Goal: Download file/media

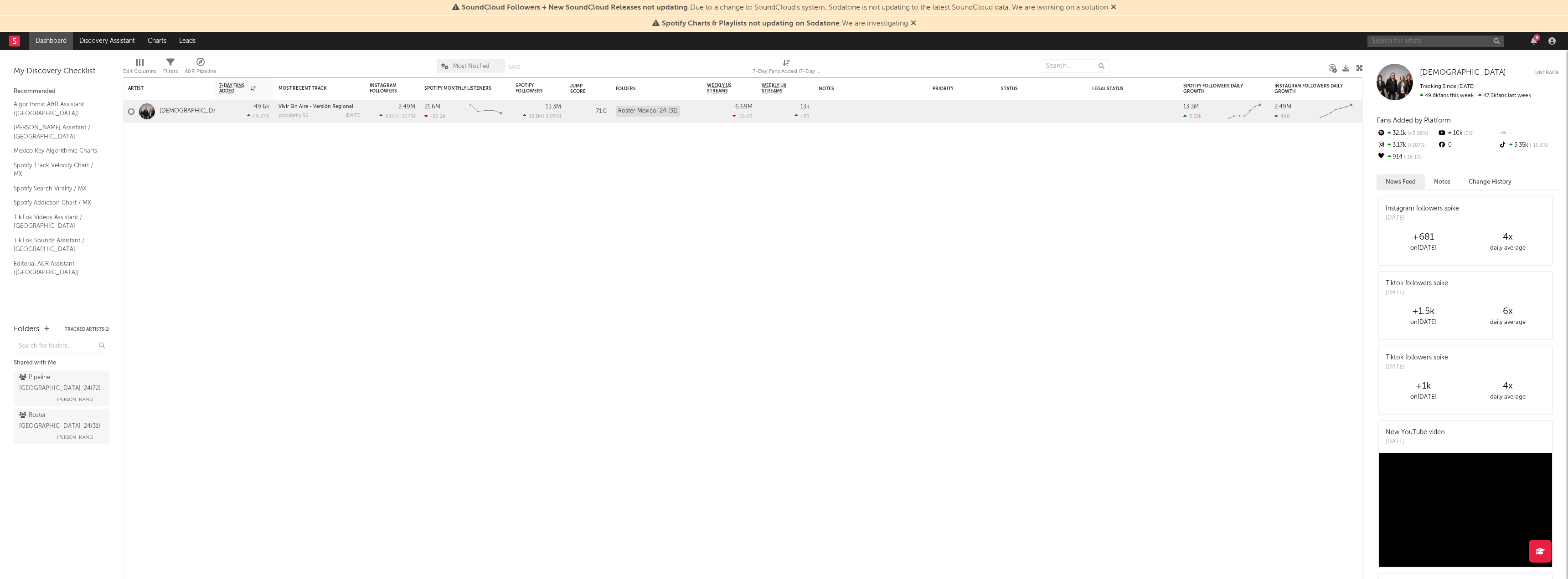
click at [1413, 43] on input "text" at bounding box center [1436, 41] width 137 height 12
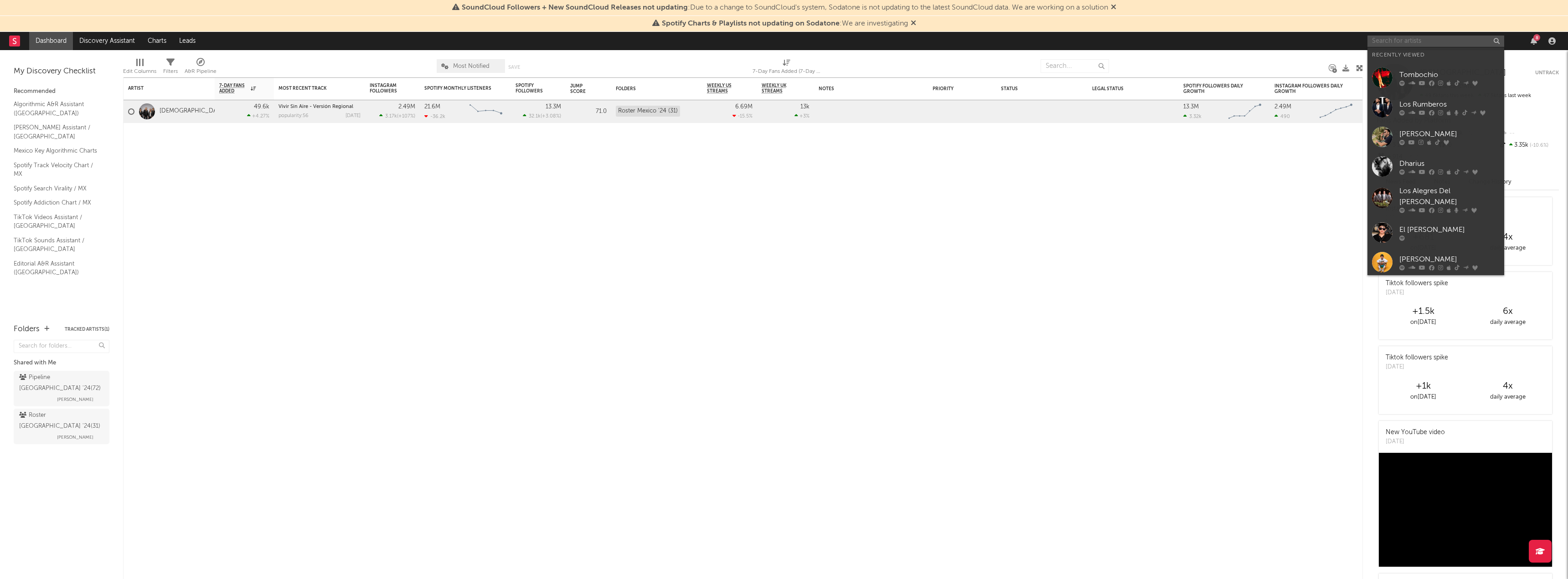
paste input "[URL][DOMAIN_NAME]"
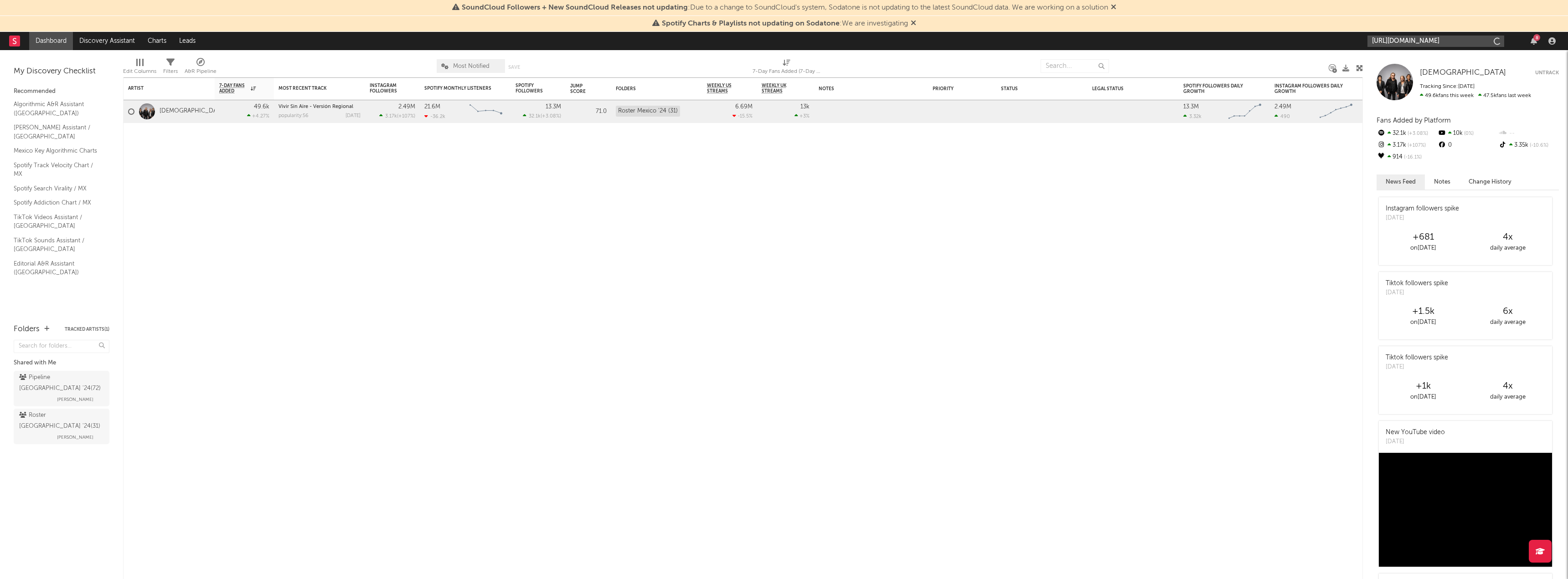
scroll to position [0, 168]
type input "[URL][DOMAIN_NAME]"
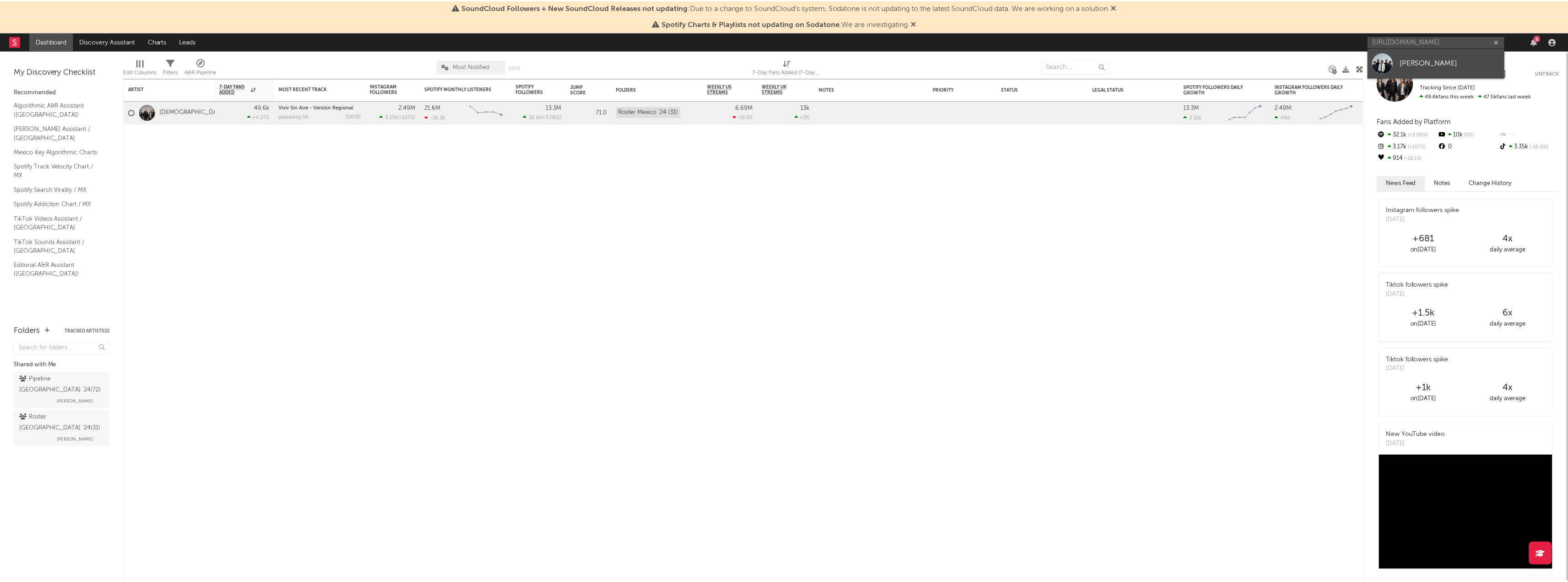
scroll to position [0, 0]
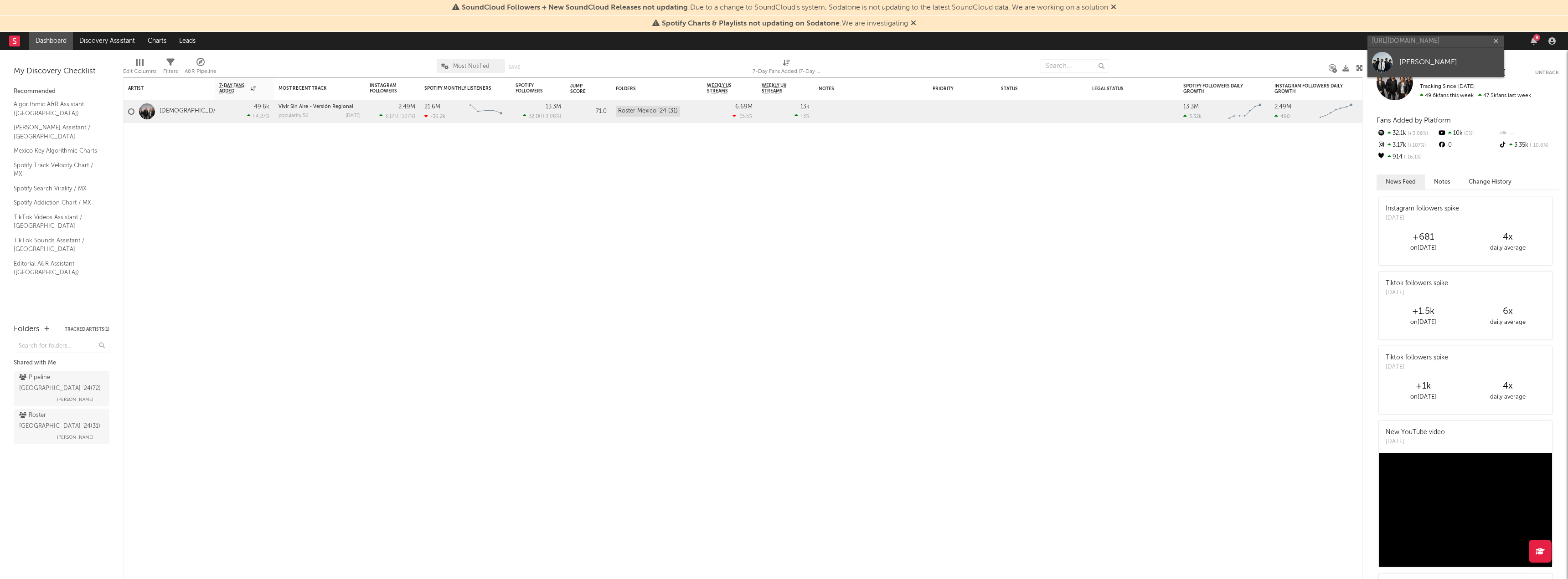
click at [1428, 69] on link "[PERSON_NAME]" at bounding box center [1436, 62] width 137 height 30
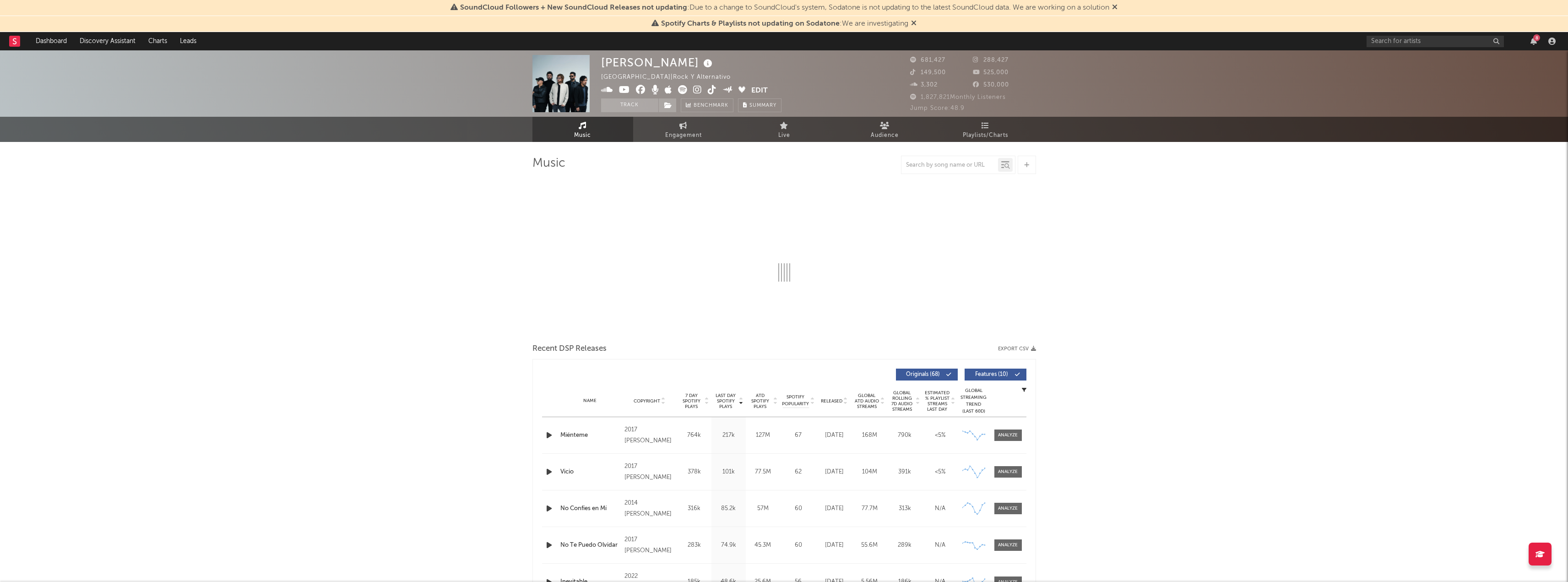
select select "6m"
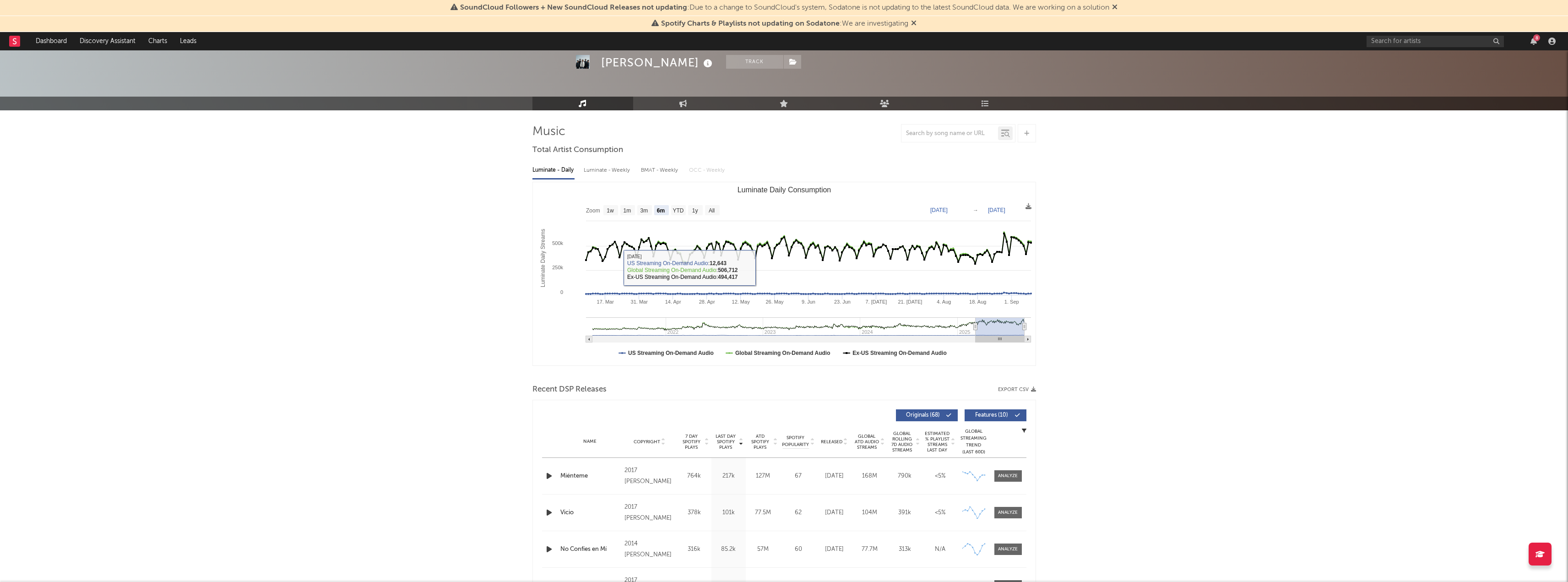
scroll to position [138, 0]
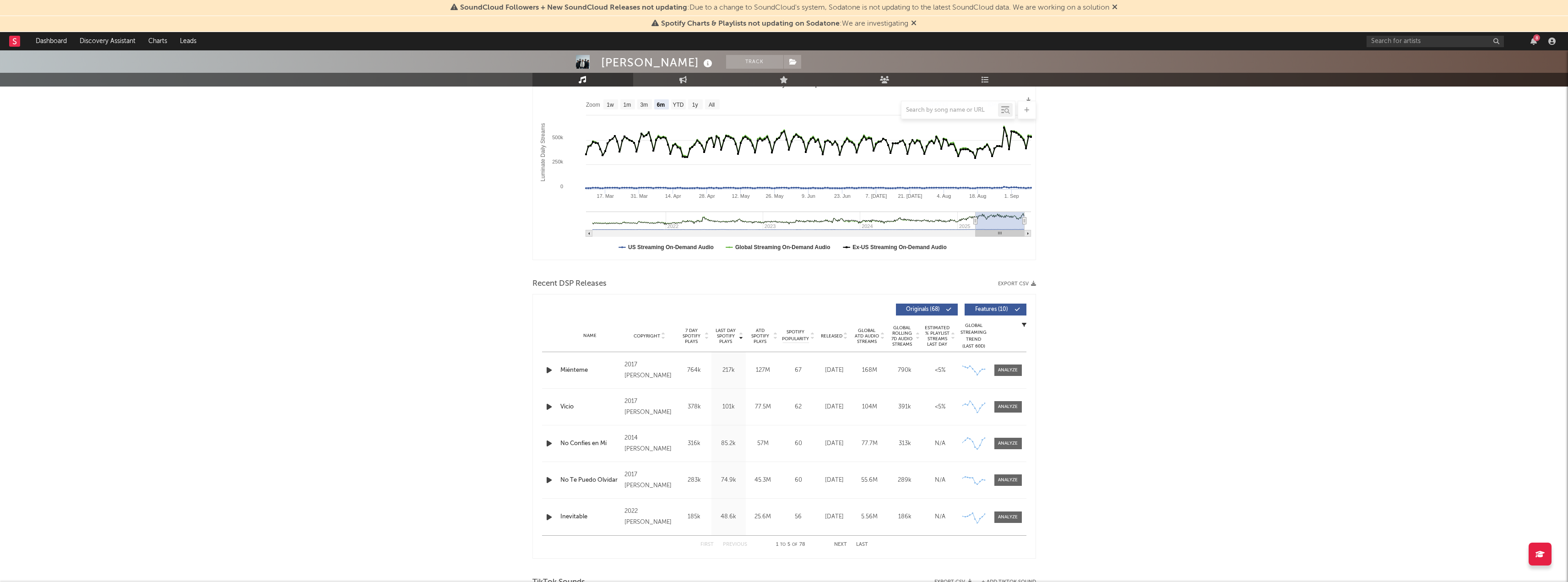
click at [1025, 286] on button "Export CSV" at bounding box center [1017, 284] width 38 height 6
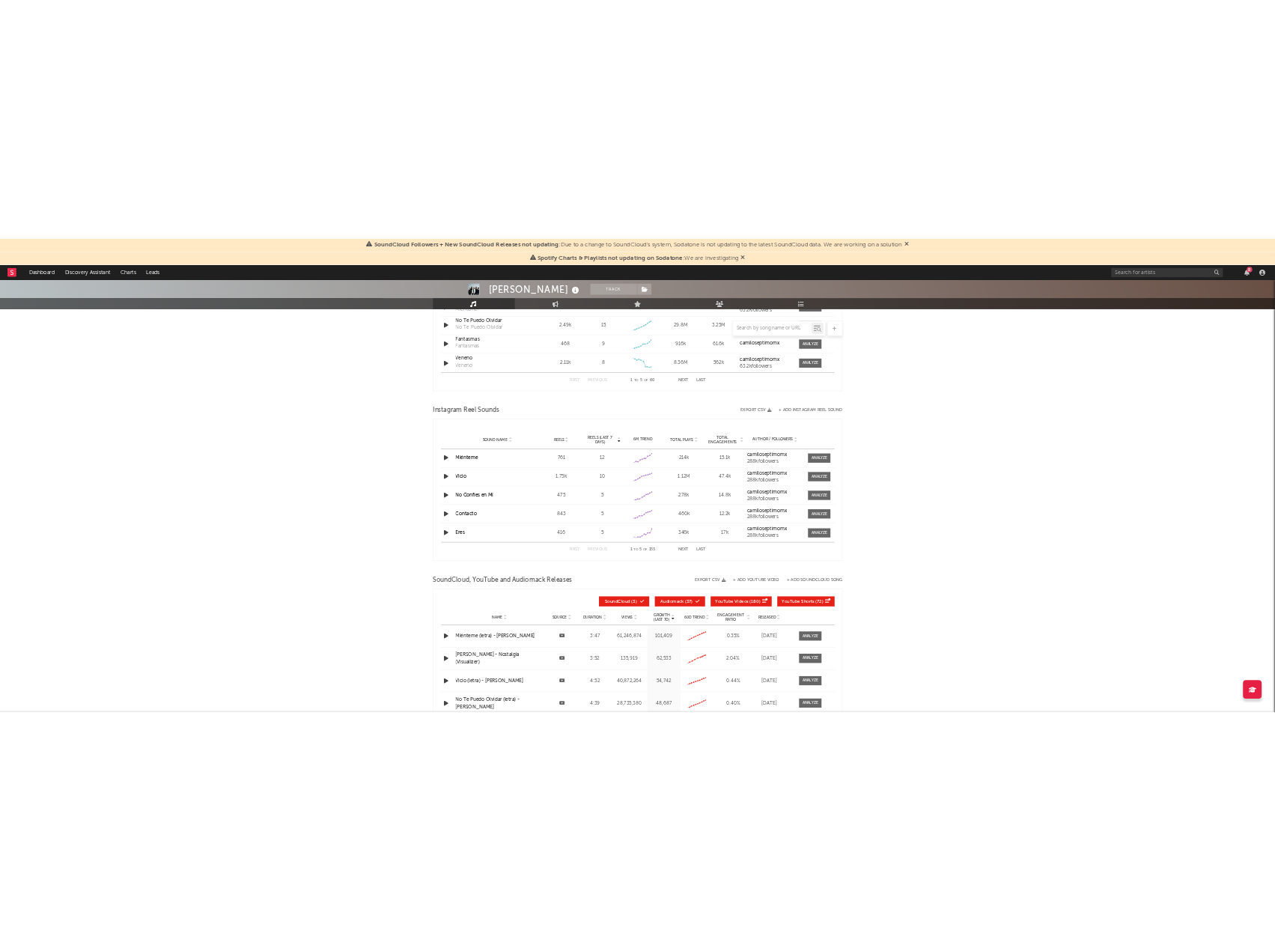
scroll to position [1392, 0]
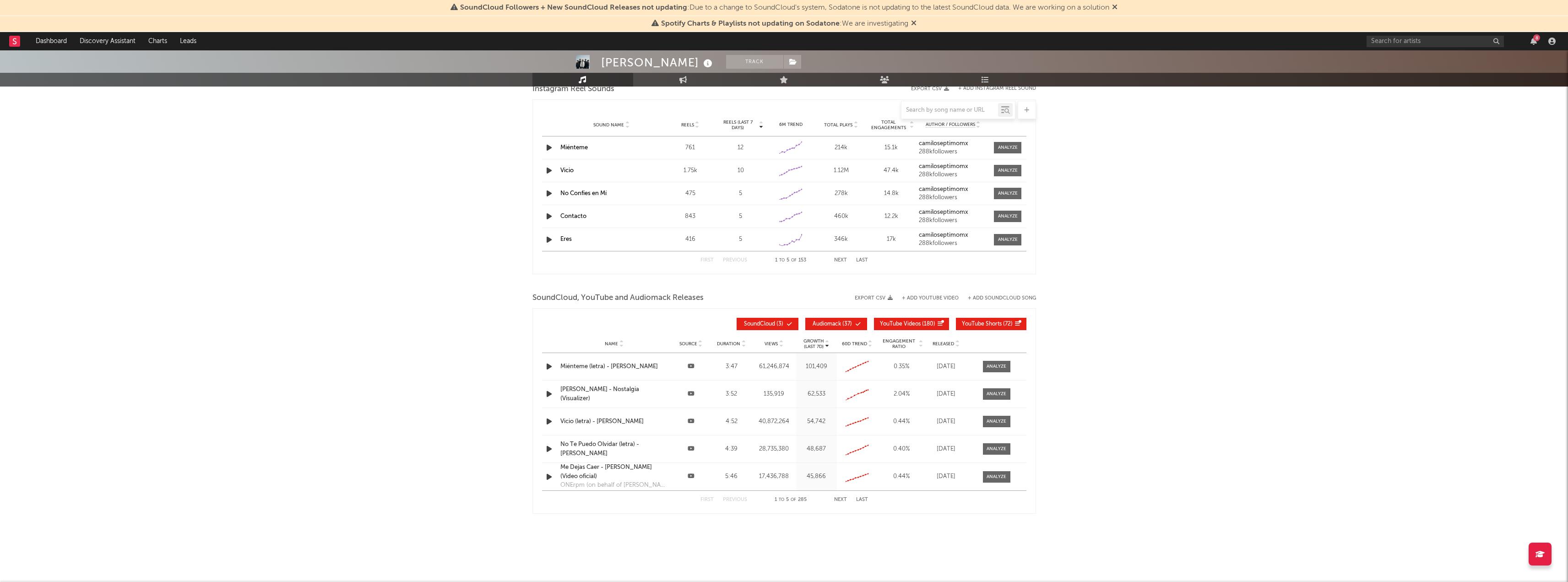
click at [869, 296] on button "Export CSV" at bounding box center [874, 298] width 38 height 6
